Goal: Find specific page/section: Find specific page/section

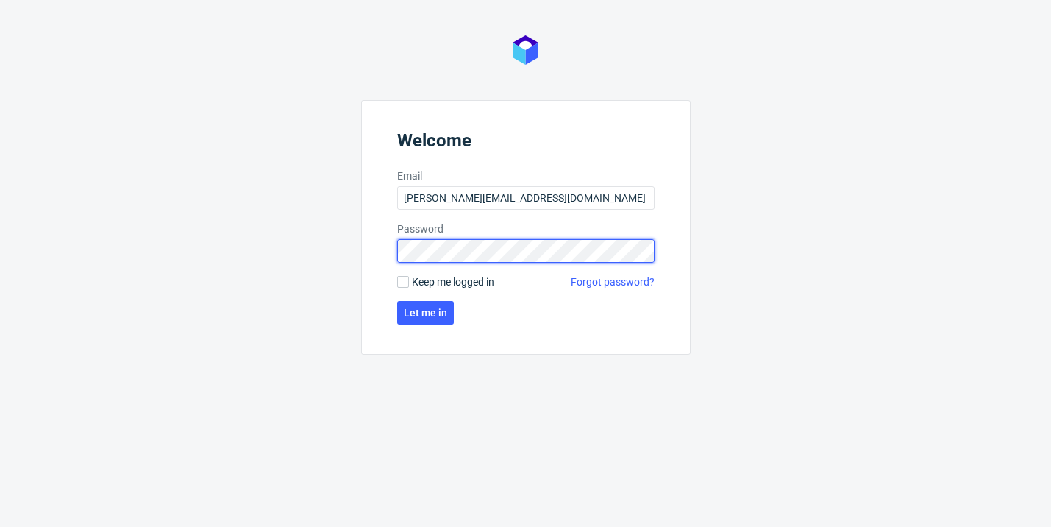
click at [424, 313] on button "Let me in" at bounding box center [425, 313] width 57 height 24
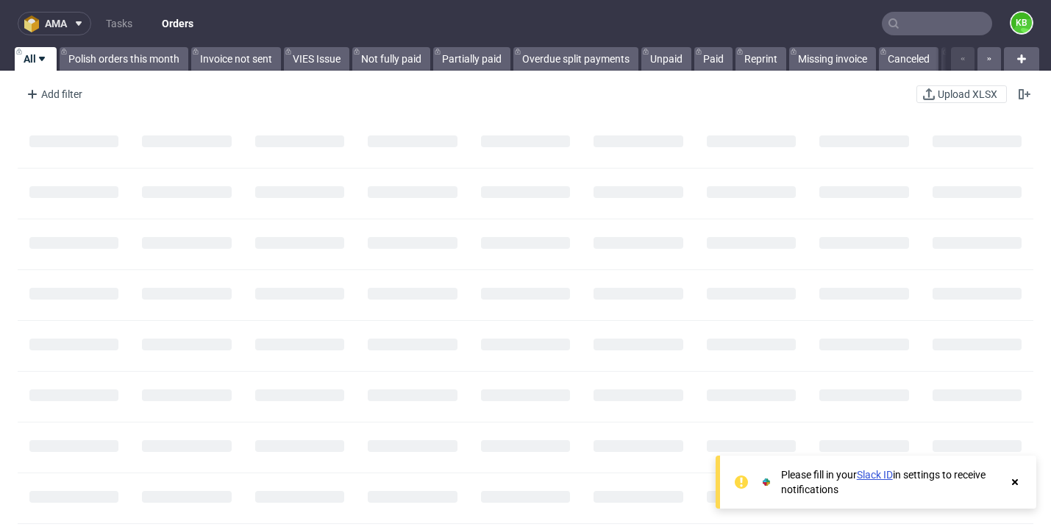
click at [80, 24] on use at bounding box center [79, 23] width 6 height 4
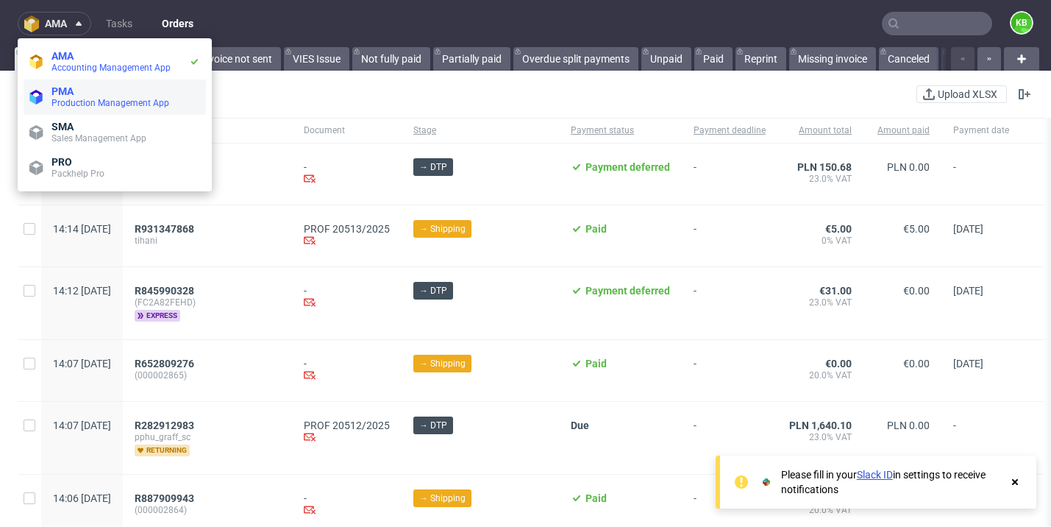
click at [107, 97] on span "Production Management App" at bounding box center [125, 103] width 149 height 12
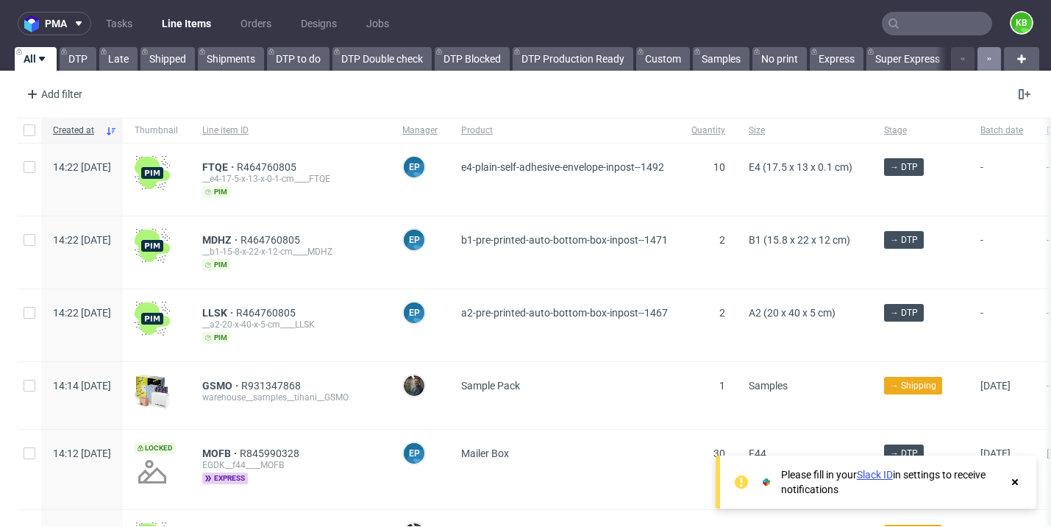
click at [981, 61] on button "button" at bounding box center [989, 59] width 24 height 24
click at [983, 55] on button "button" at bounding box center [989, 59] width 24 height 24
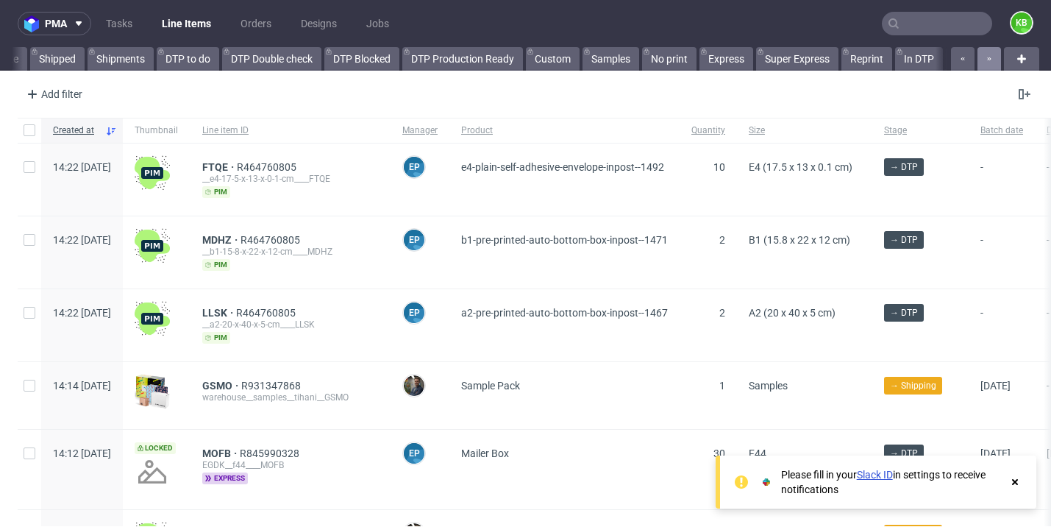
click at [983, 55] on button "button" at bounding box center [989, 59] width 24 height 24
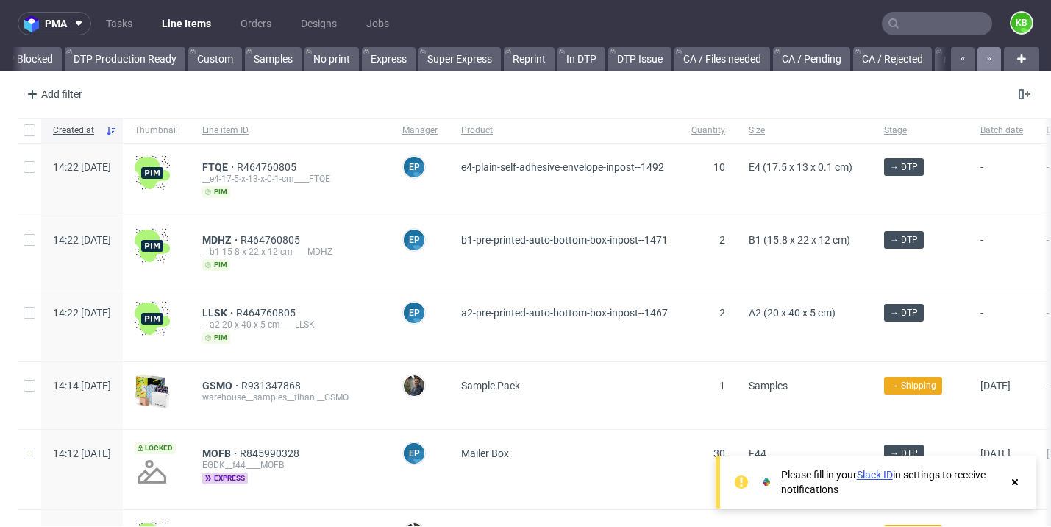
click at [983, 55] on button "button" at bounding box center [989, 59] width 24 height 24
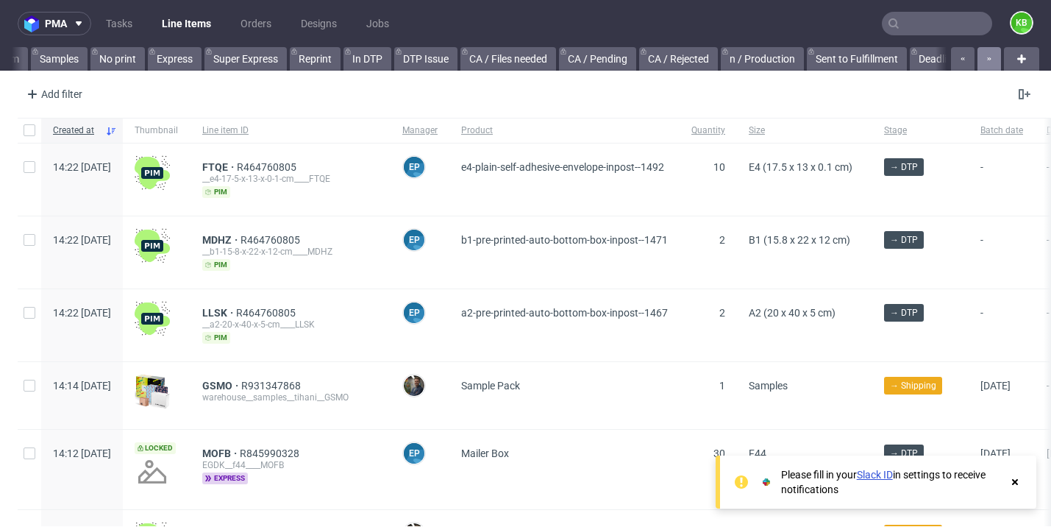
click at [983, 55] on button "button" at bounding box center [989, 59] width 24 height 24
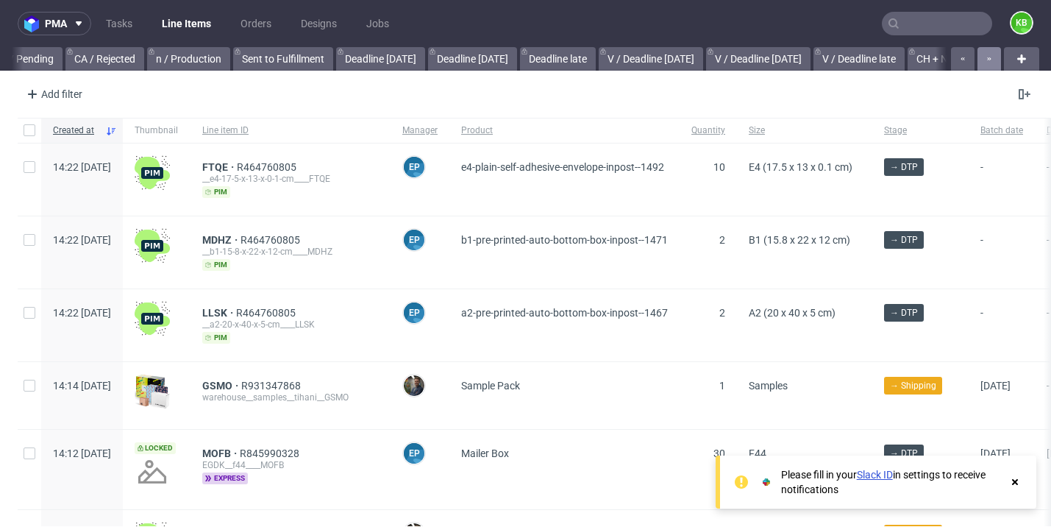
click at [983, 55] on button "button" at bounding box center [989, 59] width 24 height 24
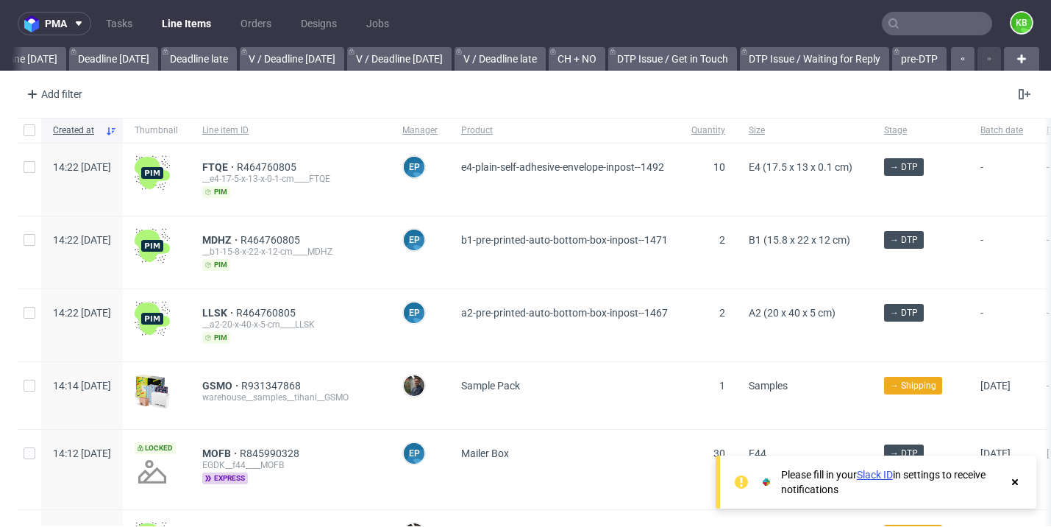
click at [983, 55] on div at bounding box center [974, 59] width 53 height 24
click at [84, 24] on icon at bounding box center [79, 24] width 12 height 12
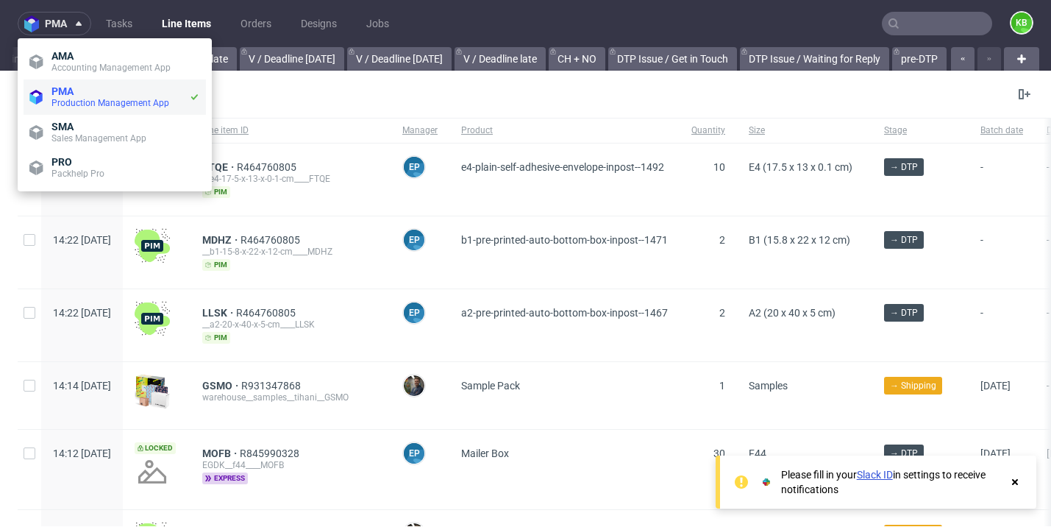
click at [81, 114] on li "PMA Production Management App" at bounding box center [115, 96] width 182 height 35
click at [81, 127] on span "SMA" at bounding box center [125, 127] width 149 height 12
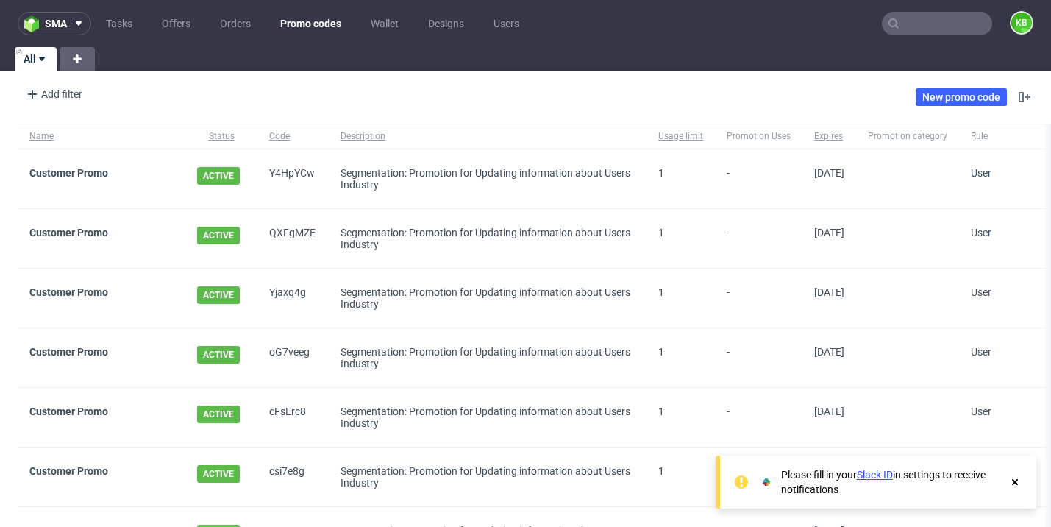
click at [297, 24] on link "Promo codes" at bounding box center [310, 24] width 79 height 24
click at [235, 29] on link "Orders" at bounding box center [235, 24] width 49 height 24
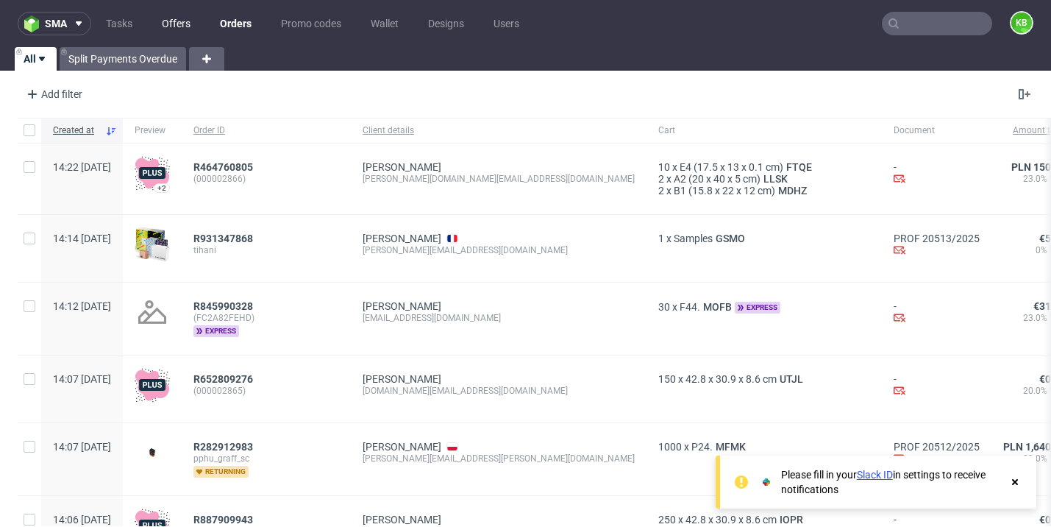
click at [186, 29] on link "Offers" at bounding box center [176, 24] width 46 height 24
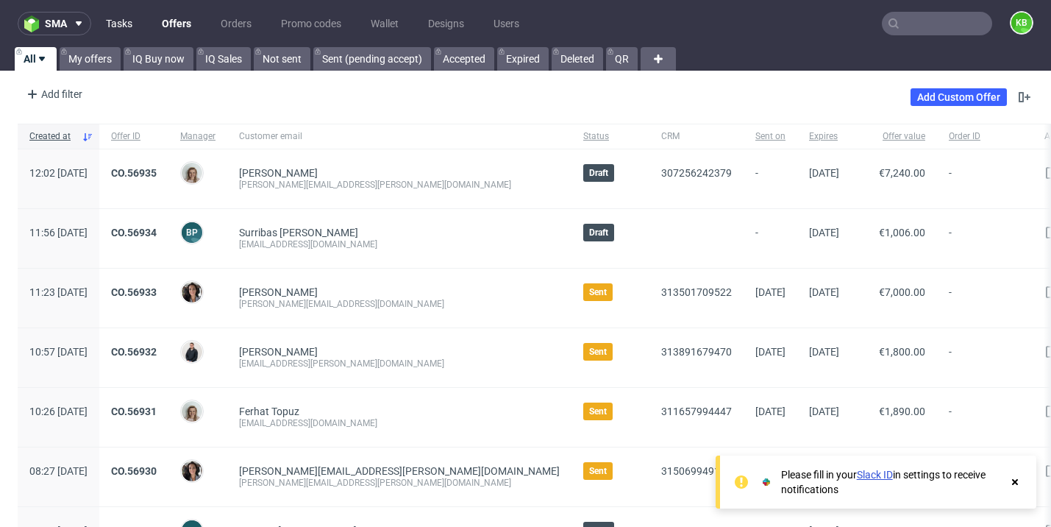
click at [128, 26] on link "Tasks" at bounding box center [119, 24] width 44 height 24
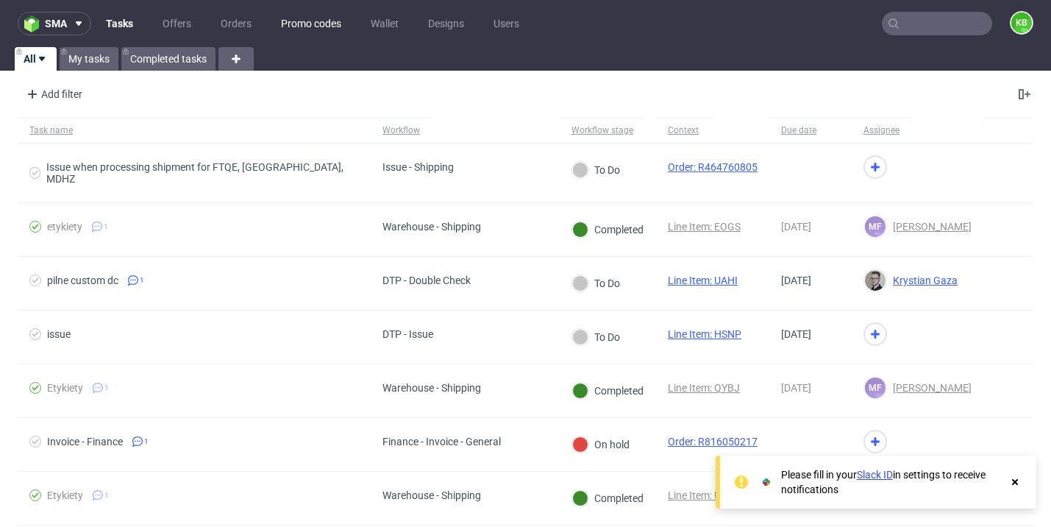
click at [325, 27] on link "Promo codes" at bounding box center [311, 24] width 78 height 24
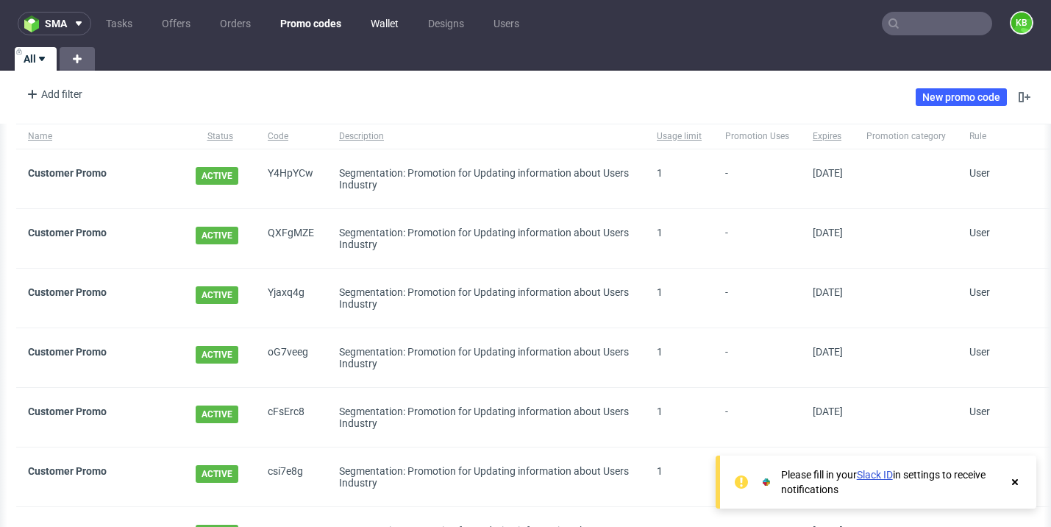
click at [396, 20] on link "Wallet" at bounding box center [385, 24] width 46 height 24
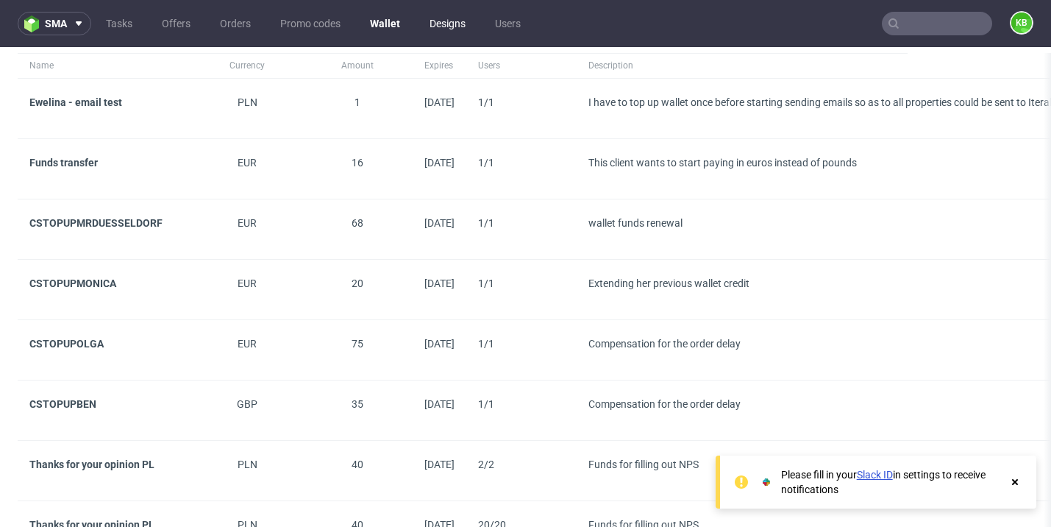
click at [457, 22] on link "Designs" at bounding box center [448, 24] width 54 height 24
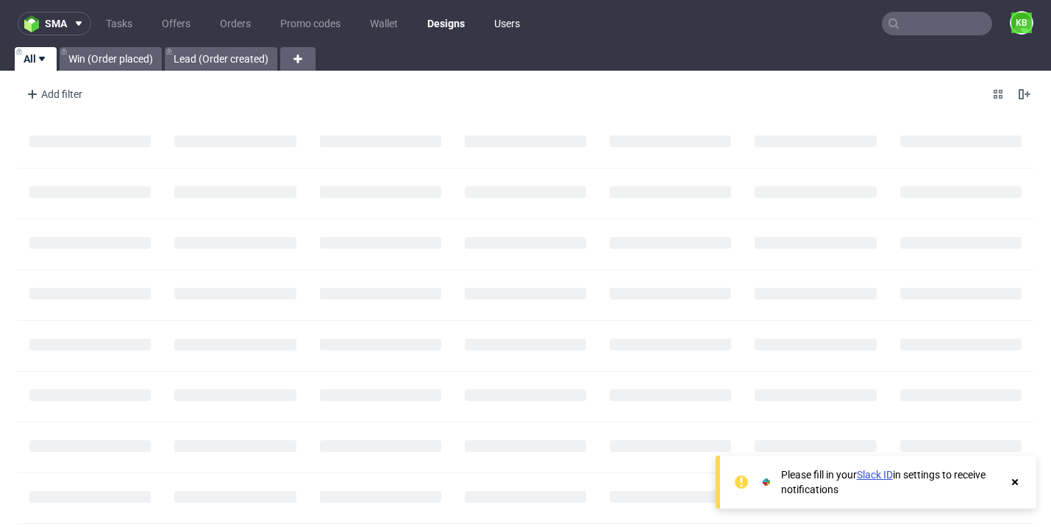
click at [507, 23] on link "Users" at bounding box center [506, 24] width 43 height 24
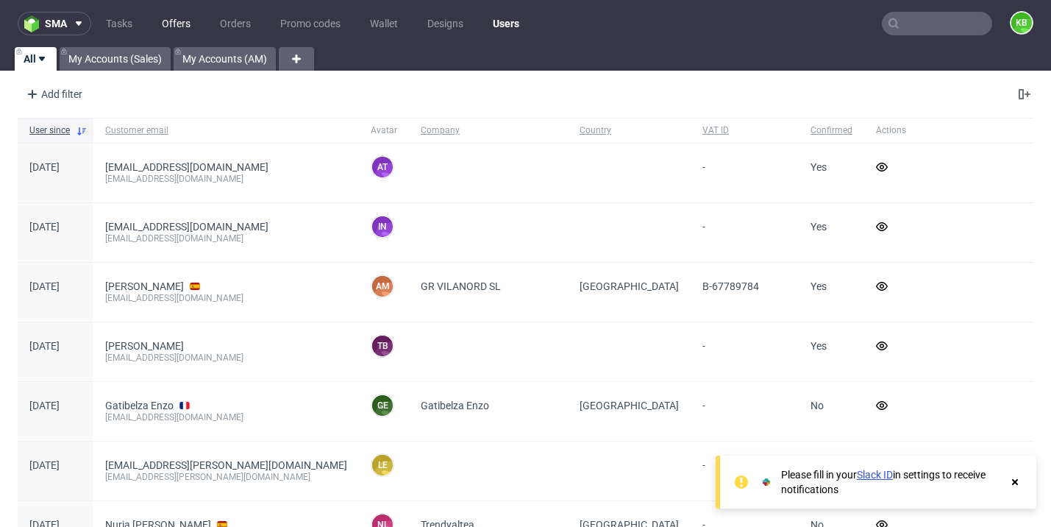
click at [180, 16] on link "Offers" at bounding box center [176, 24] width 46 height 24
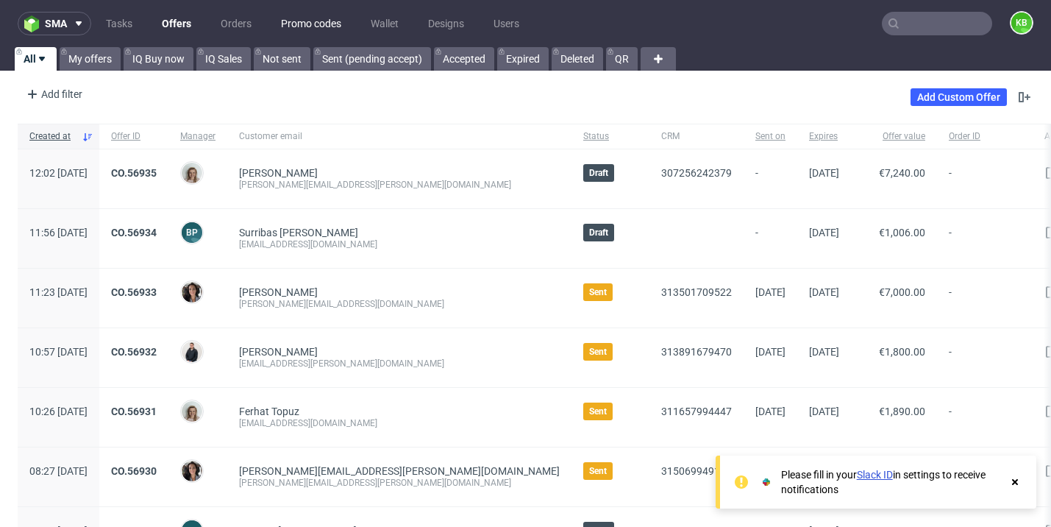
click at [313, 26] on link "Promo codes" at bounding box center [311, 24] width 78 height 24
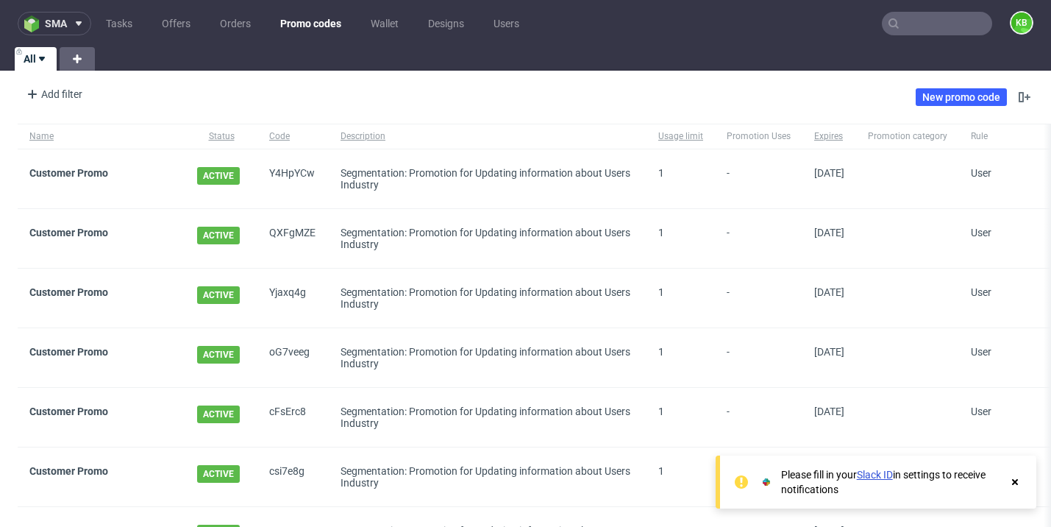
click at [78, 25] on icon at bounding box center [79, 24] width 12 height 12
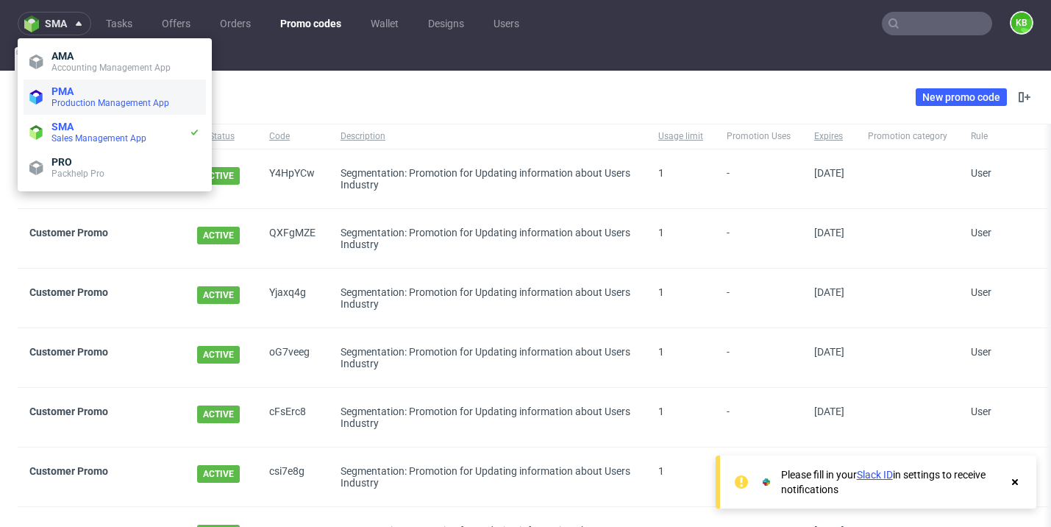
click at [109, 88] on span "PMA" at bounding box center [125, 91] width 149 height 12
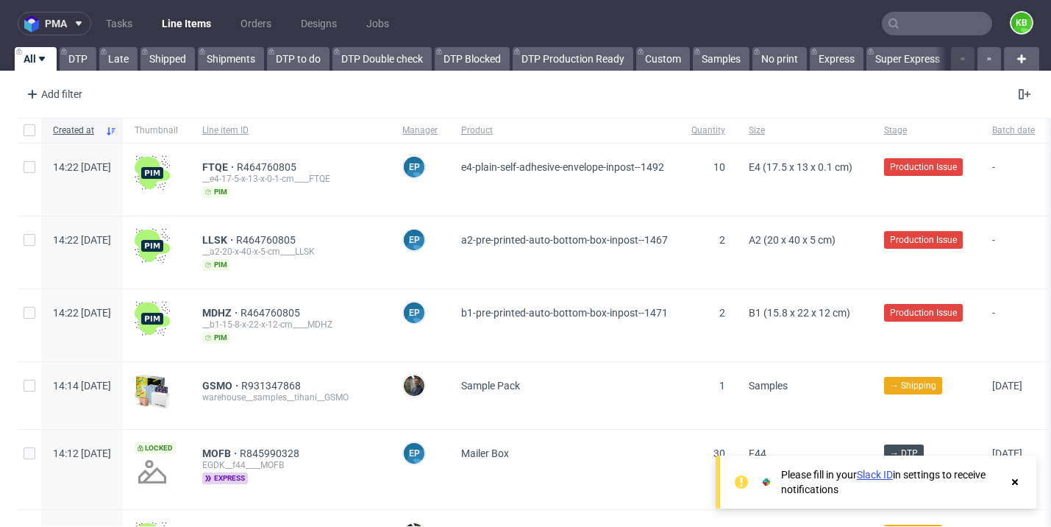
click at [71, 24] on span at bounding box center [76, 24] width 18 height 12
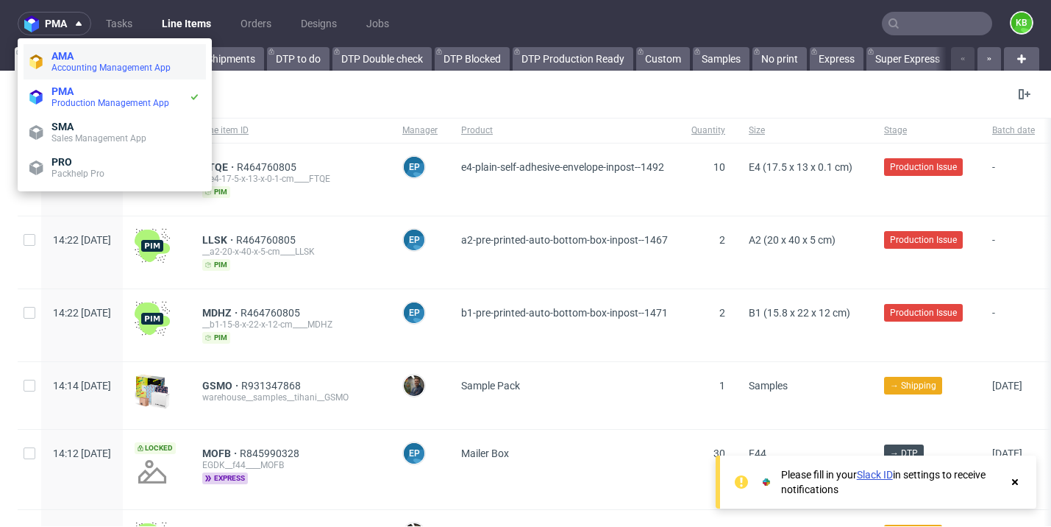
click at [82, 50] on span "AMA" at bounding box center [125, 56] width 149 height 12
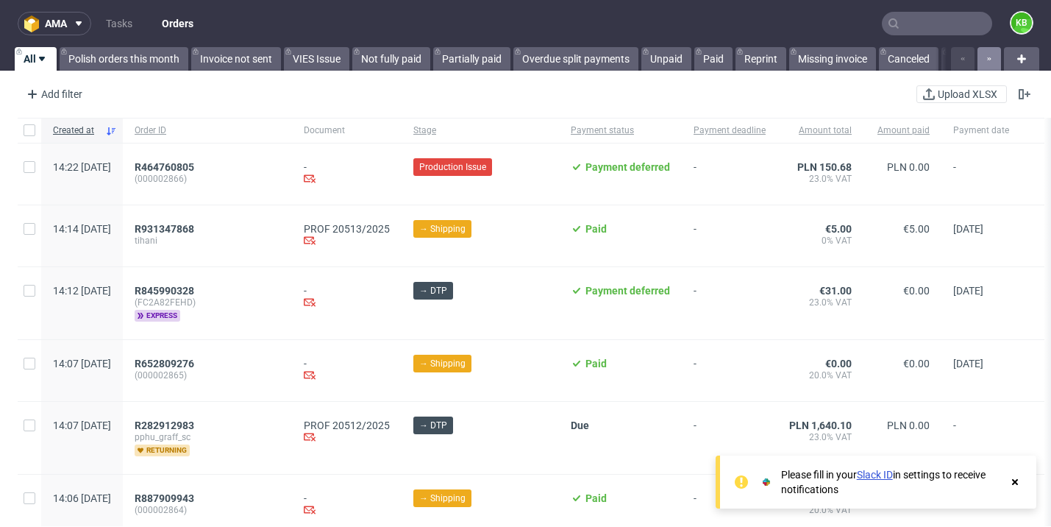
click at [986, 58] on icon "button" at bounding box center [989, 59] width 6 height 12
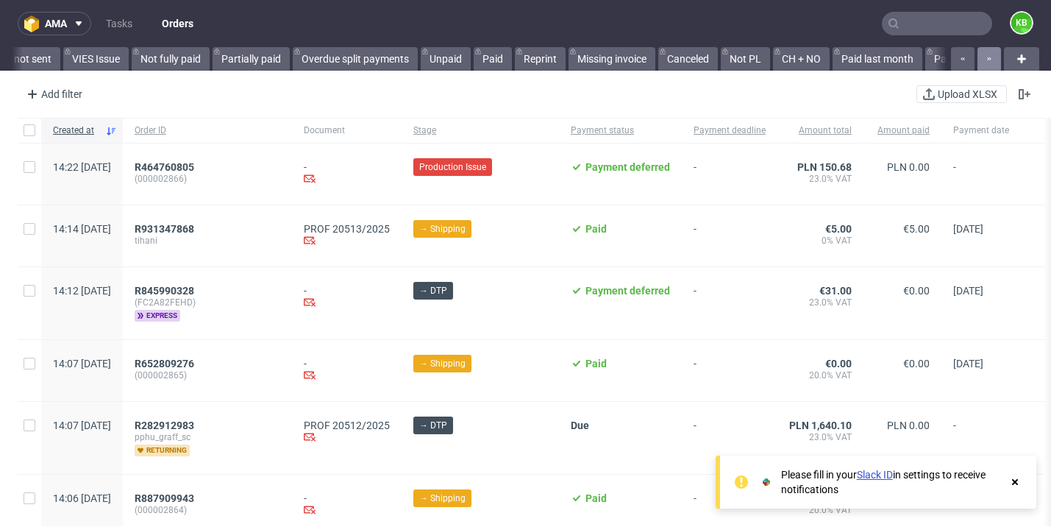
click at [986, 58] on icon "button" at bounding box center [989, 59] width 6 height 12
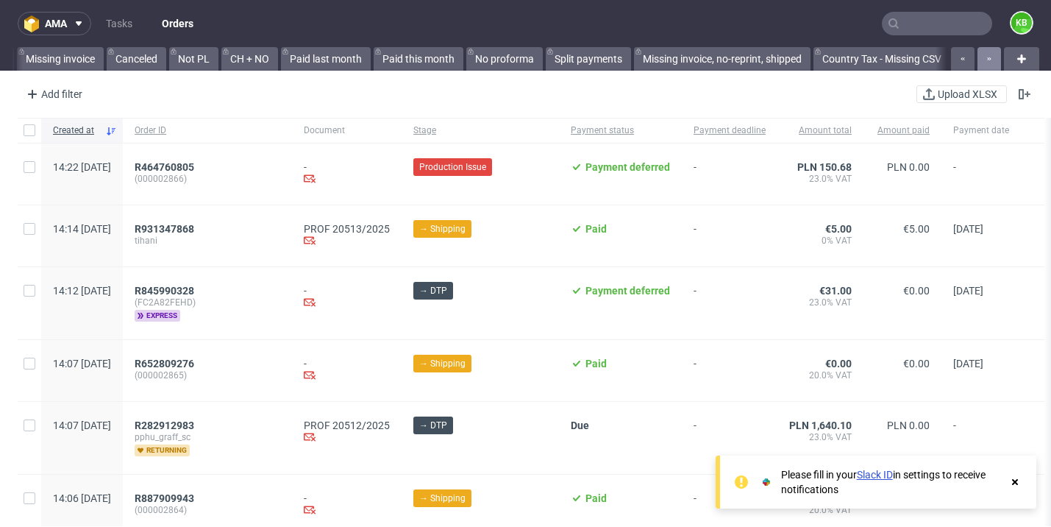
click at [986, 58] on icon "button" at bounding box center [989, 59] width 6 height 12
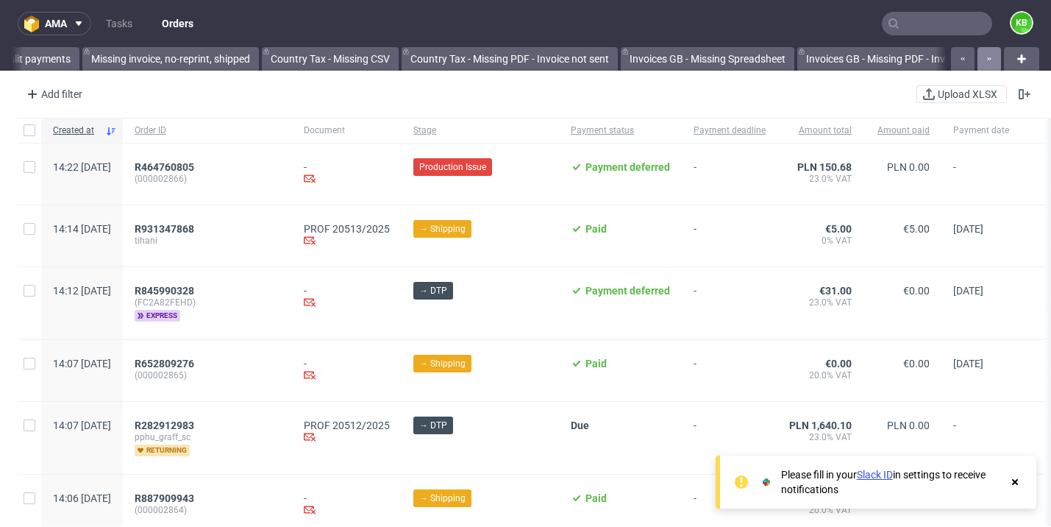
click at [986, 58] on icon "button" at bounding box center [989, 59] width 6 height 12
click at [1019, 25] on figcaption "KB" at bounding box center [1021, 23] width 21 height 21
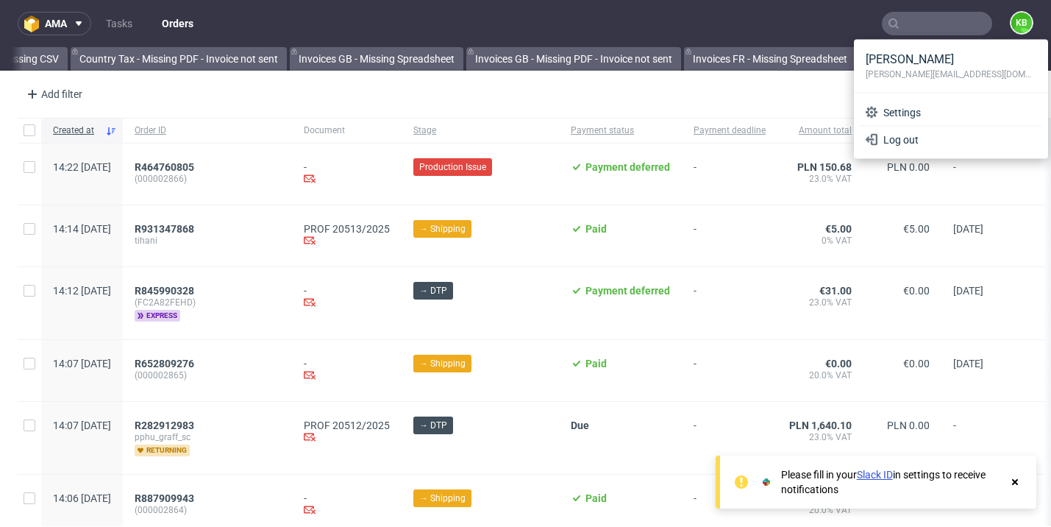
click at [680, 23] on nav "ama Tasks Orders KB" at bounding box center [525, 23] width 1051 height 47
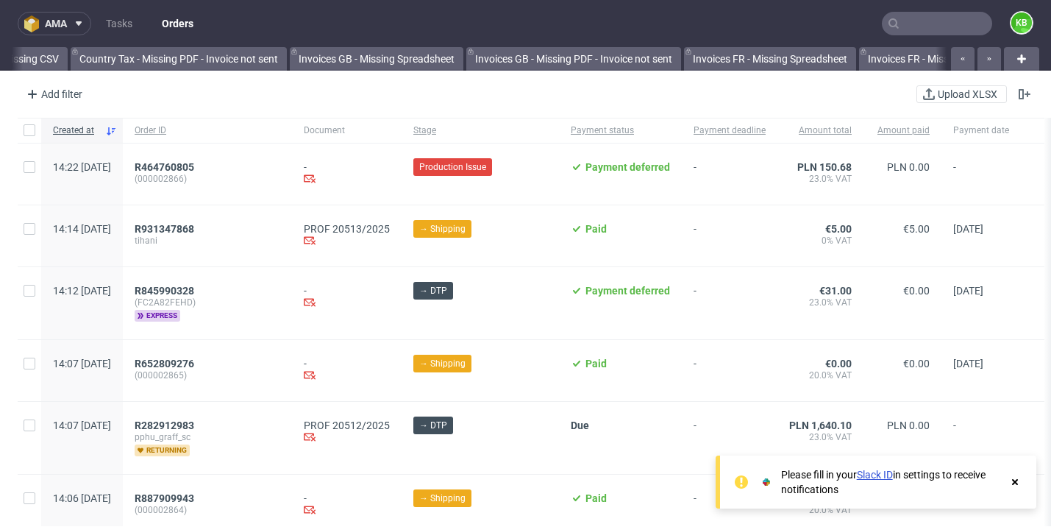
click at [79, 16] on button "ama" at bounding box center [55, 24] width 74 height 24
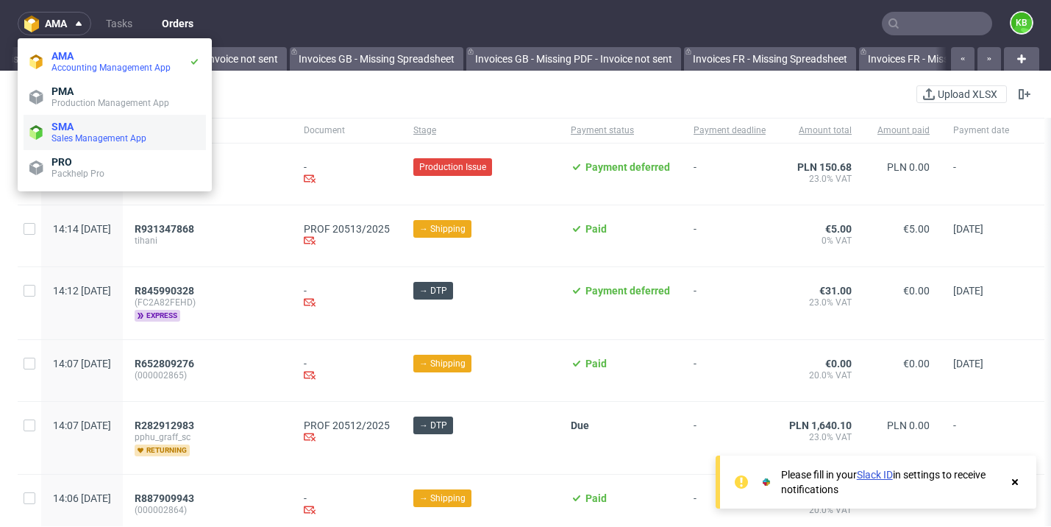
click at [120, 133] on span "Sales Management App" at bounding box center [98, 138] width 95 height 10
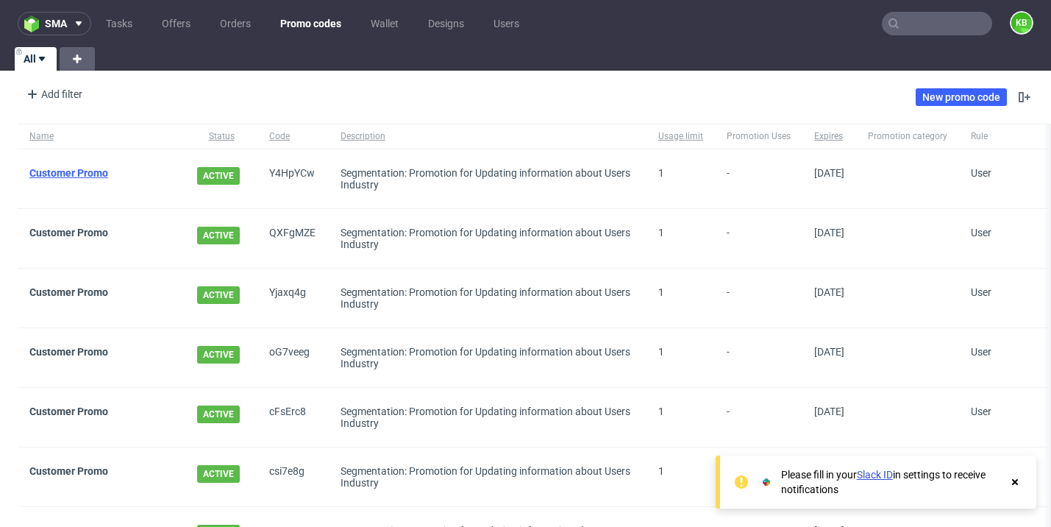
click at [83, 176] on link "Customer Promo" at bounding box center [68, 173] width 79 height 12
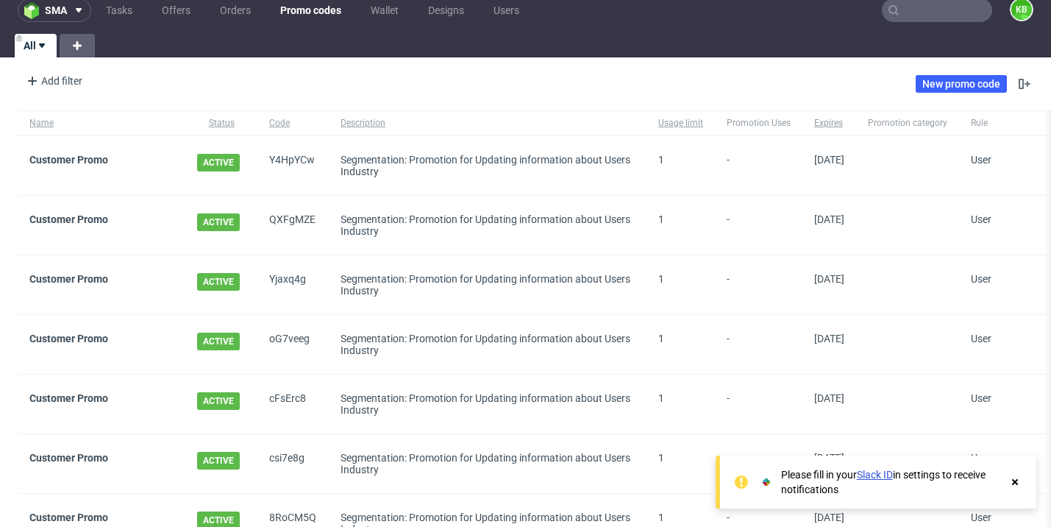
scroll to position [16, 0]
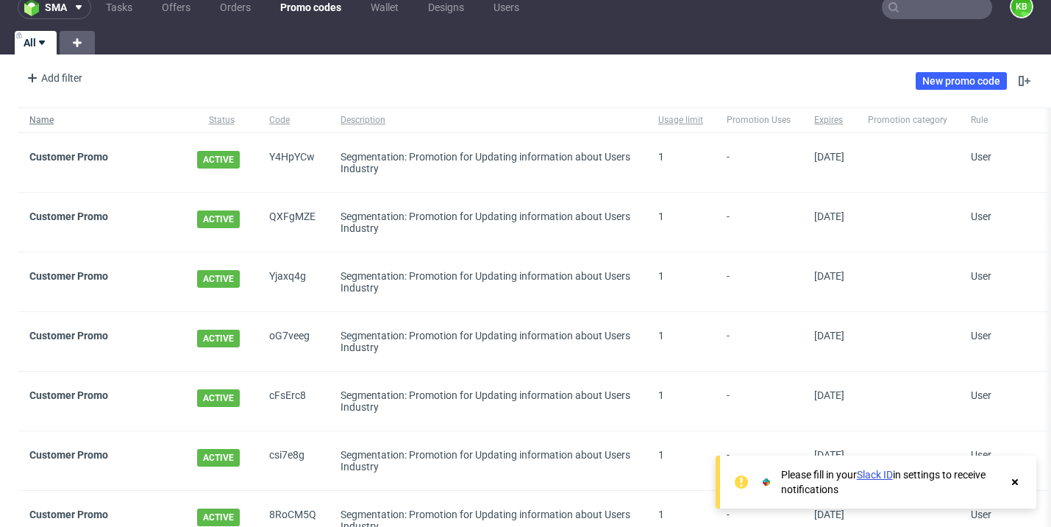
click at [52, 119] on span "Name" at bounding box center [101, 120] width 144 height 13
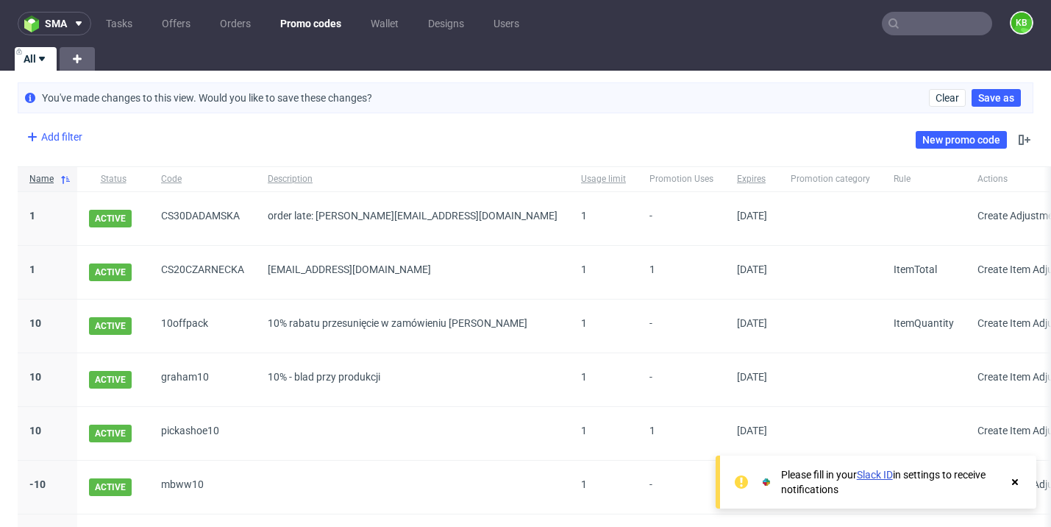
scroll to position [45, 0]
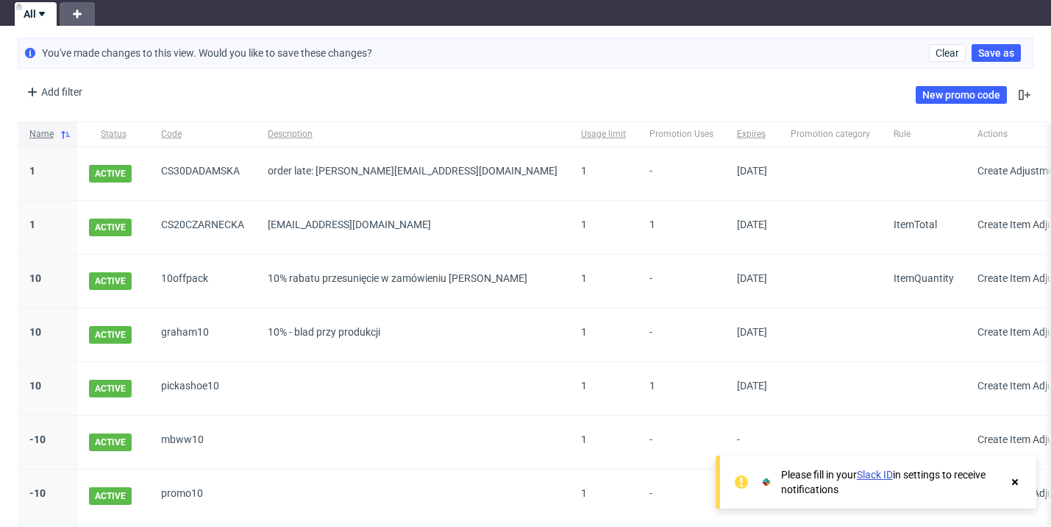
click at [60, 131] on icon at bounding box center [66, 135] width 12 height 12
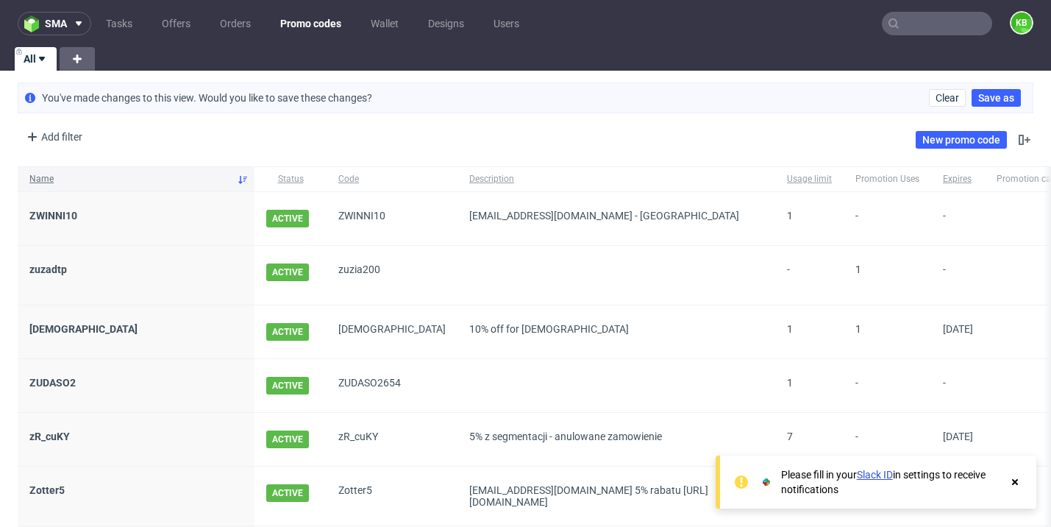
click at [51, 174] on span "Name" at bounding box center [130, 179] width 202 height 13
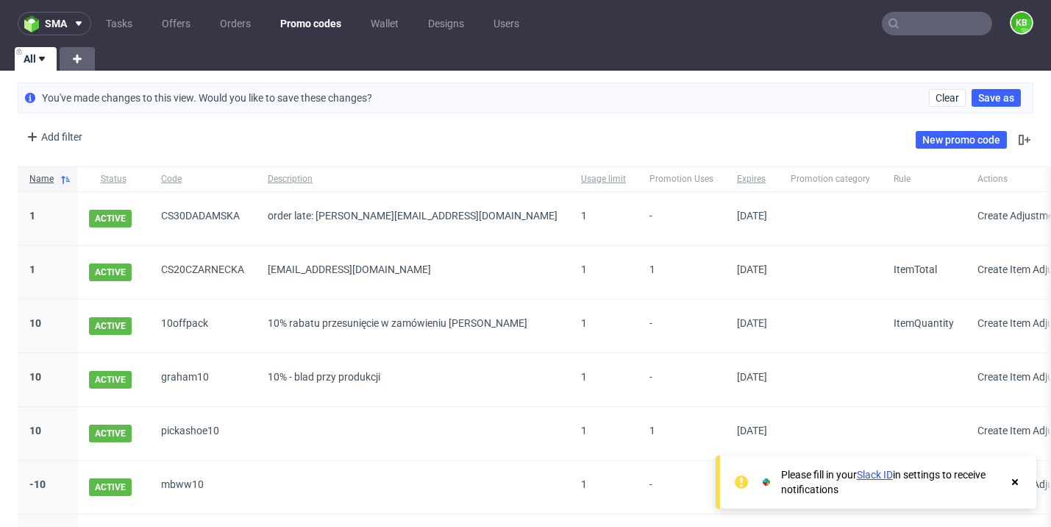
click at [117, 146] on div "Add filter Hide filters Clear all New promo code" at bounding box center [525, 139] width 1051 height 41
click at [929, 97] on button "Clear" at bounding box center [947, 98] width 37 height 18
